Goal: Task Accomplishment & Management: Manage account settings

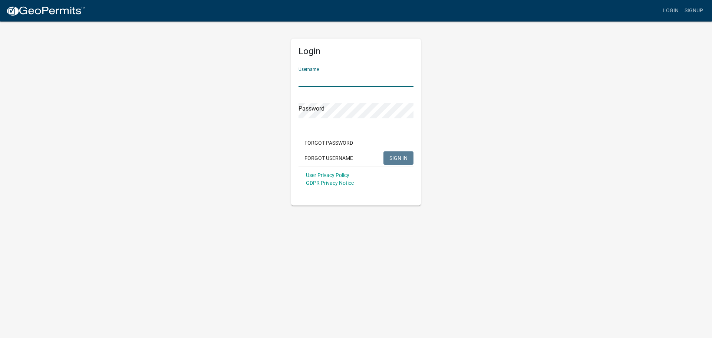
drag, startPoint x: 306, startPoint y: 79, endPoint x: 400, endPoint y: 94, distance: 94.6
click at [308, 79] on input "Username" at bounding box center [356, 79] width 115 height 15
type input "owens12"
click at [393, 156] on span "SIGN IN" at bounding box center [398, 158] width 18 height 6
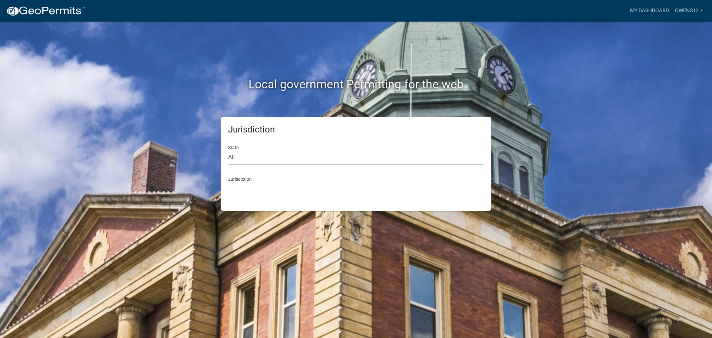
click at [272, 158] on select "All Colorado Georgia Indiana Iowa Kansas Minnesota Ohio South Carolina Wisconsin" at bounding box center [356, 157] width 256 height 15
select select "[US_STATE]"
click at [228, 150] on select "All Colorado Georgia Indiana Iowa Kansas Minnesota Ohio South Carolina Wisconsin" at bounding box center [356, 157] width 256 height 15
click at [277, 181] on select "Becker County, Minnesota Benton County, Minnesota Carlton County, Minnesota Cit…" at bounding box center [356, 188] width 256 height 15
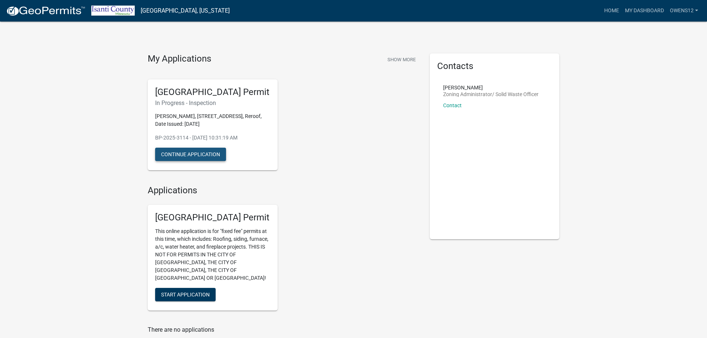
click at [193, 153] on button "Continue Application" at bounding box center [190, 154] width 71 height 13
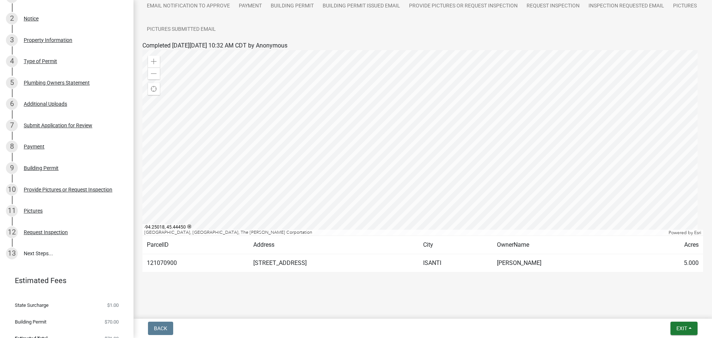
scroll to position [161, 0]
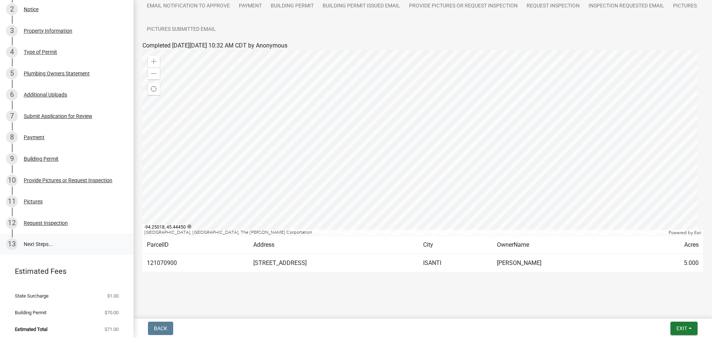
click at [36, 239] on link "13 Next Steps..." at bounding box center [67, 245] width 134 height 22
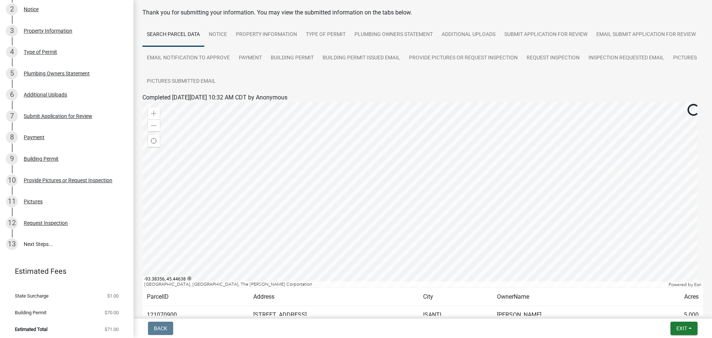
scroll to position [0, 0]
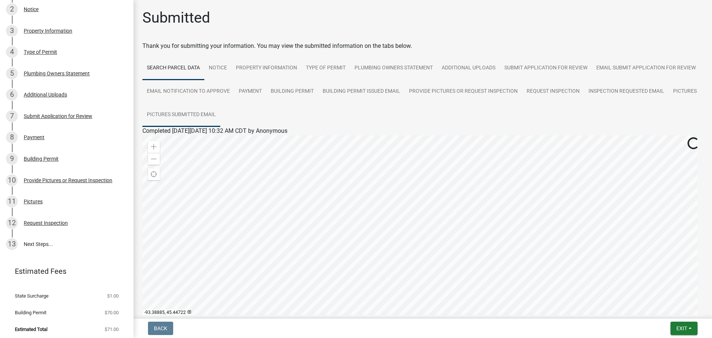
click at [220, 111] on link "Pictures Submitted Email" at bounding box center [181, 115] width 78 height 24
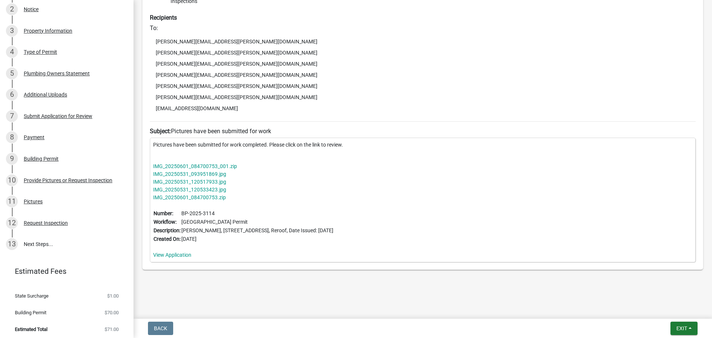
scroll to position [210, 0]
click at [178, 253] on link "View Application" at bounding box center [172, 254] width 38 height 6
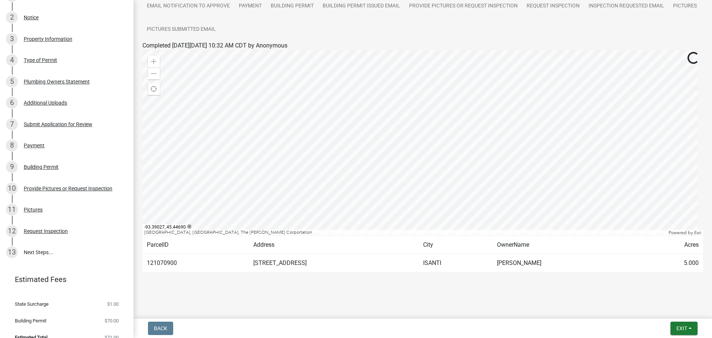
scroll to position [161, 0]
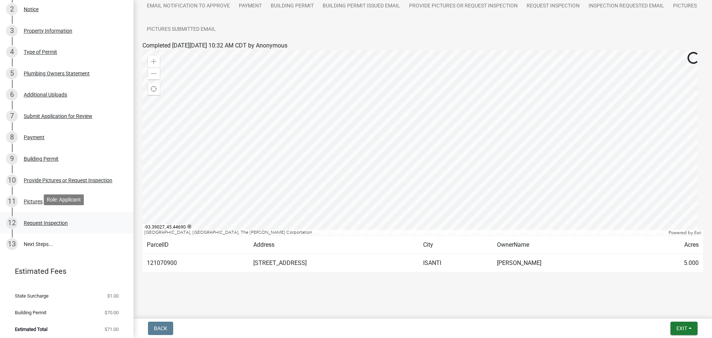
click at [38, 220] on div "Request Inspection" at bounding box center [46, 222] width 44 height 5
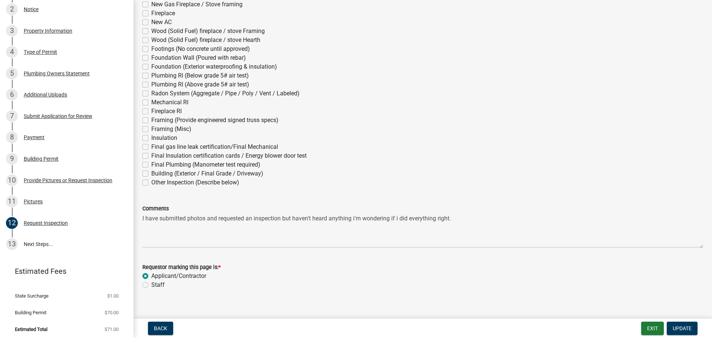
scroll to position [107, 0]
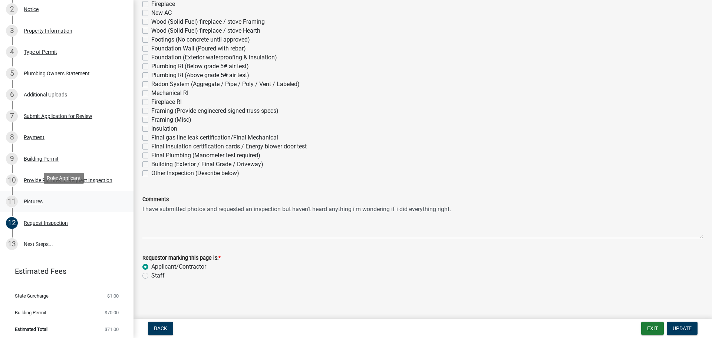
click at [36, 199] on div "Pictures" at bounding box center [33, 201] width 19 height 5
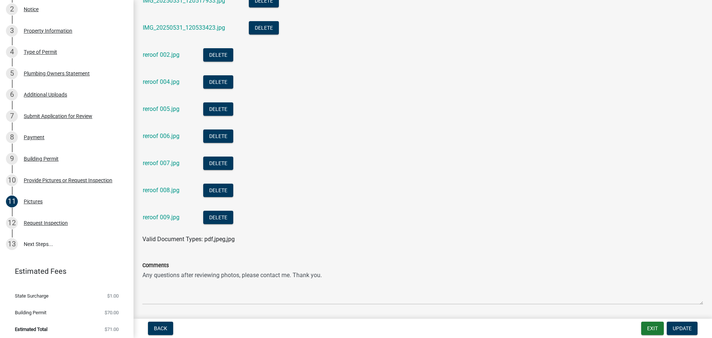
scroll to position [379, 0]
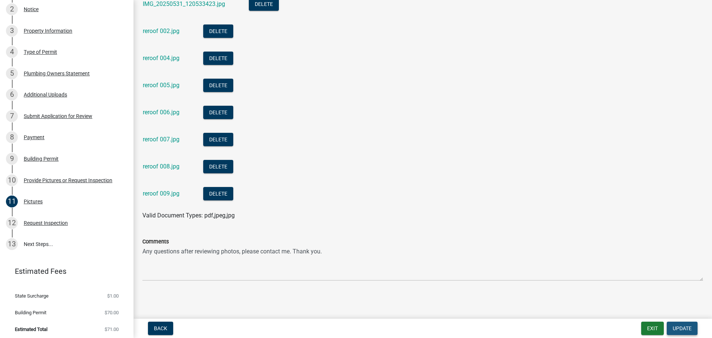
click at [677, 329] on span "Update" at bounding box center [682, 328] width 19 height 6
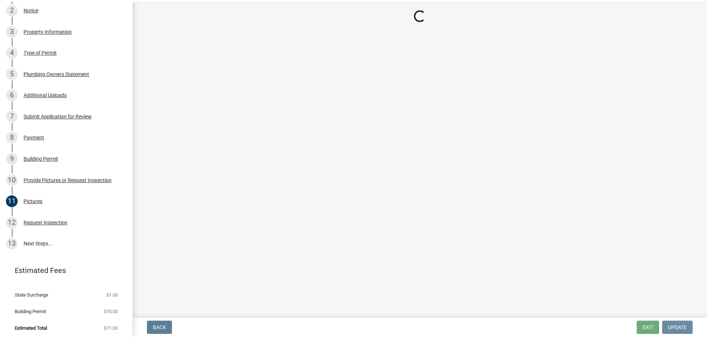
scroll to position [0, 0]
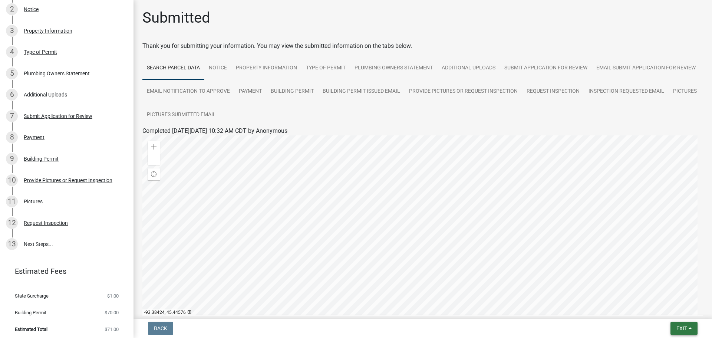
click at [680, 323] on button "Exit" at bounding box center [684, 328] width 27 height 13
click at [667, 307] on button "Save & Exit" at bounding box center [667, 309] width 59 height 18
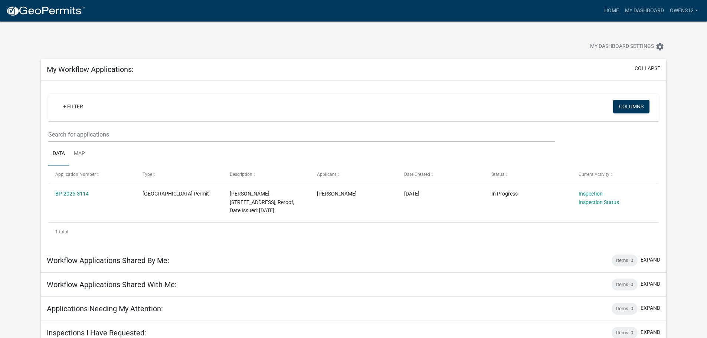
scroll to position [22, 0]
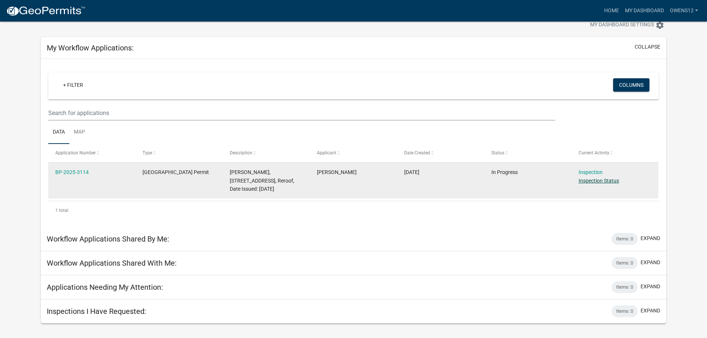
click at [593, 178] on link "Inspection Status" at bounding box center [598, 181] width 40 height 6
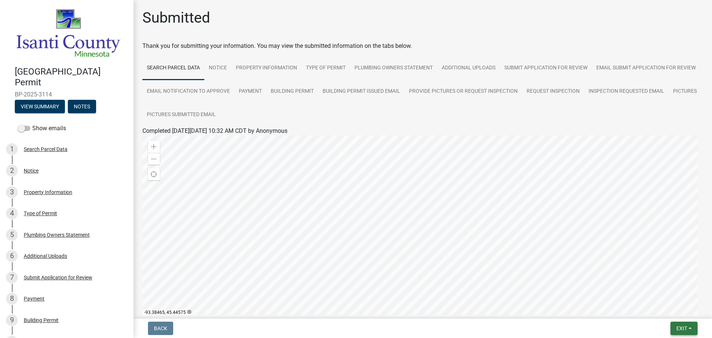
click at [684, 327] on span "Exit" at bounding box center [682, 328] width 11 height 6
click at [661, 309] on button "Save & Exit" at bounding box center [667, 309] width 59 height 18
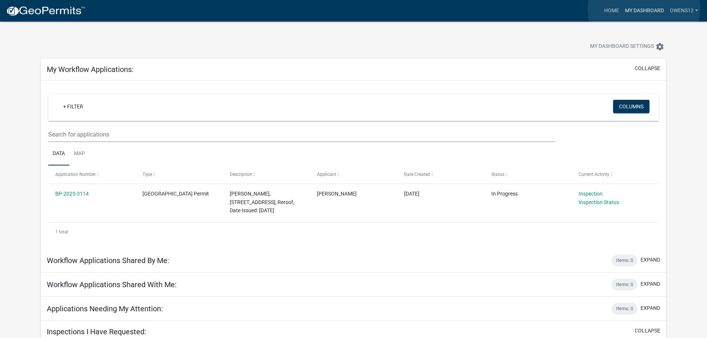
click at [644, 8] on link "My Dashboard" at bounding box center [644, 11] width 45 height 14
click at [649, 10] on link "My Dashboard" at bounding box center [644, 11] width 45 height 14
click at [610, 9] on link "Home" at bounding box center [611, 11] width 21 height 14
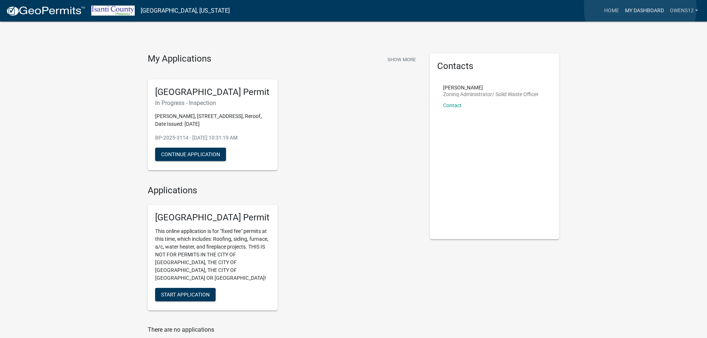
click at [640, 8] on link "My Dashboard" at bounding box center [644, 11] width 45 height 14
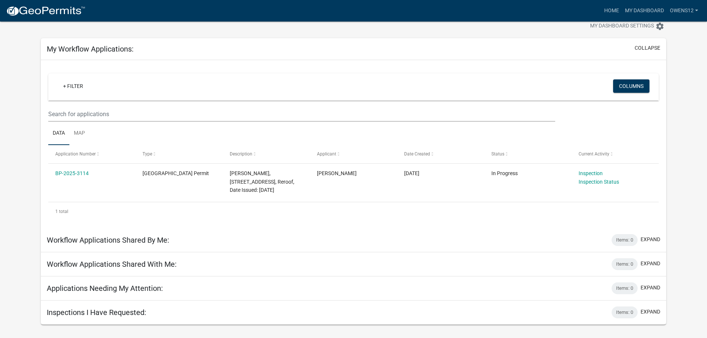
scroll to position [22, 0]
click at [621, 309] on div "Items: 0" at bounding box center [624, 311] width 26 height 12
click at [648, 309] on button "expand" at bounding box center [650, 311] width 20 height 8
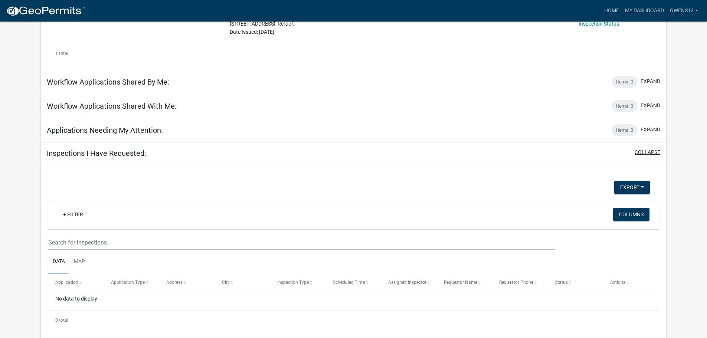
scroll to position [185, 0]
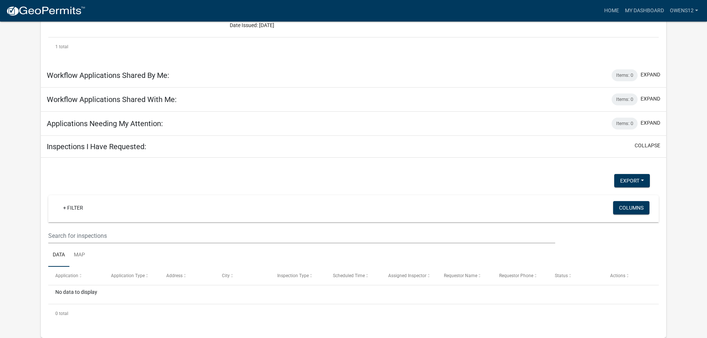
click at [75, 291] on div "No data to display" at bounding box center [353, 294] width 610 height 19
click at [66, 313] on div "0 total" at bounding box center [353, 313] width 610 height 19
click at [60, 252] on link "Data" at bounding box center [58, 255] width 21 height 24
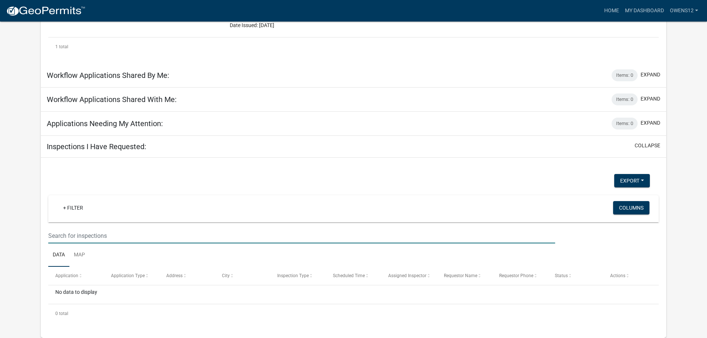
click at [71, 237] on input "text" at bounding box center [301, 235] width 506 height 15
click at [98, 236] on input "text" at bounding box center [301, 235] width 506 height 15
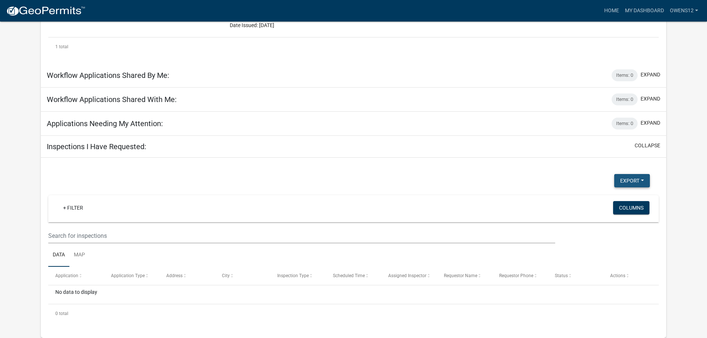
click at [641, 178] on button "Export" at bounding box center [632, 180] width 36 height 13
click at [613, 218] on button "CSV Format (.csv)" at bounding box center [614, 218] width 69 height 18
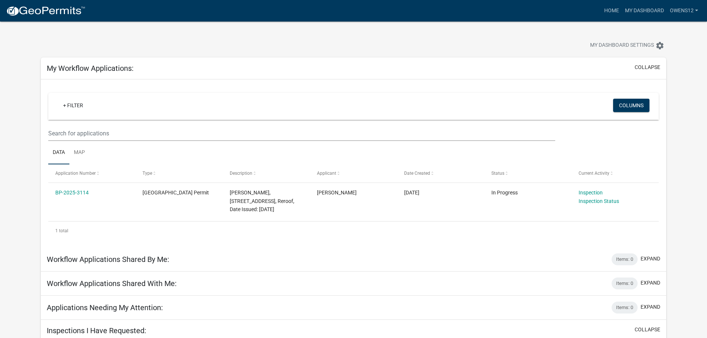
scroll to position [0, 0]
click at [695, 9] on link "owens12" at bounding box center [684, 11] width 34 height 14
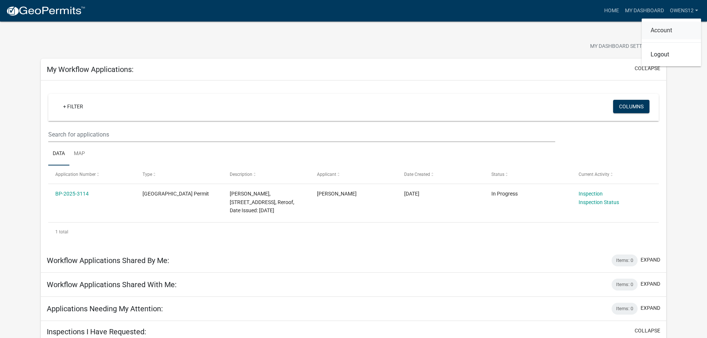
click at [663, 27] on link "Account" at bounding box center [670, 31] width 59 height 18
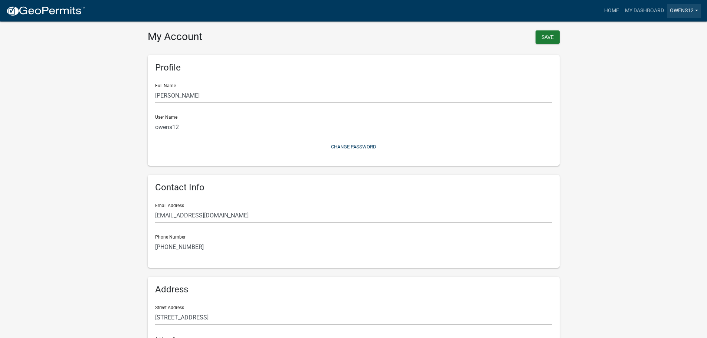
click at [696, 9] on link "owens12" at bounding box center [684, 11] width 34 height 14
click at [657, 54] on link "Logout" at bounding box center [670, 55] width 59 height 18
